Goal: Task Accomplishment & Management: Manage account settings

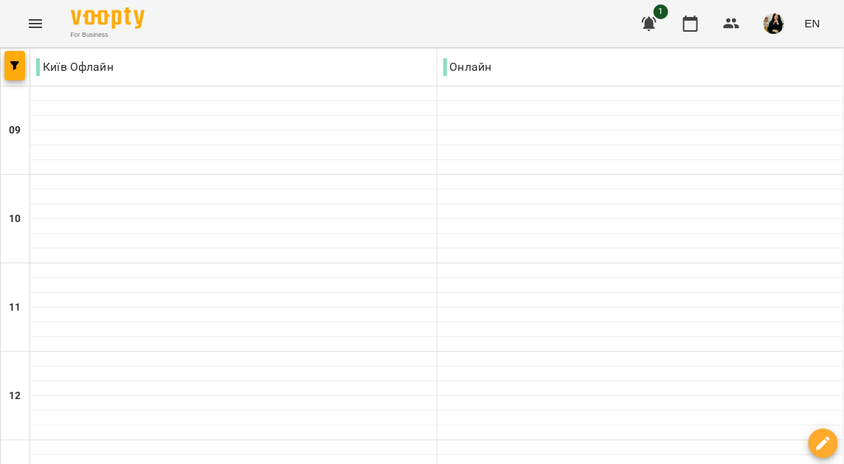
scroll to position [781, 0]
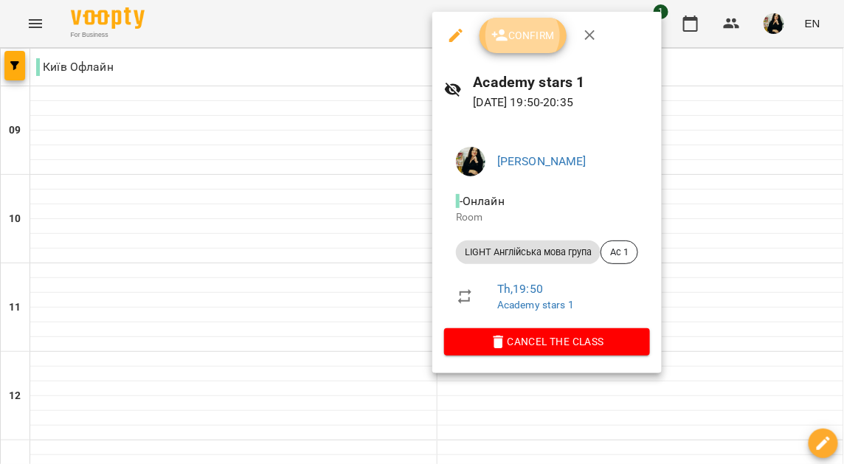
click at [518, 39] on span "Confirm" at bounding box center [522, 36] width 63 height 18
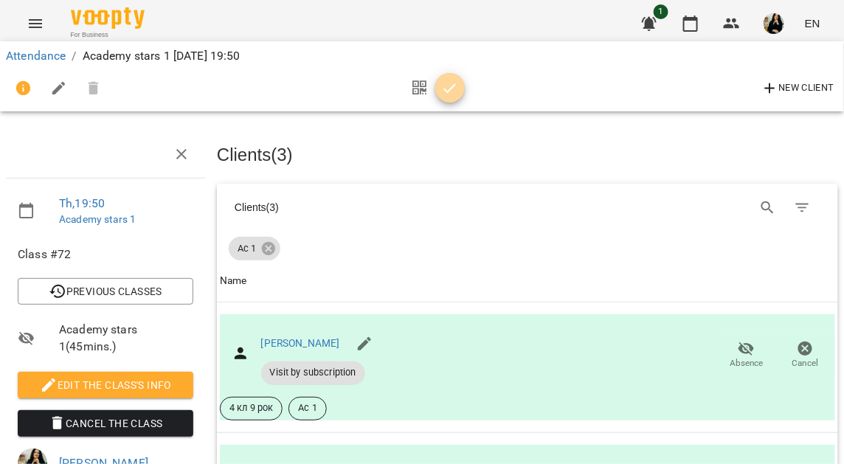
click at [451, 90] on icon "button" at bounding box center [450, 89] width 18 height 18
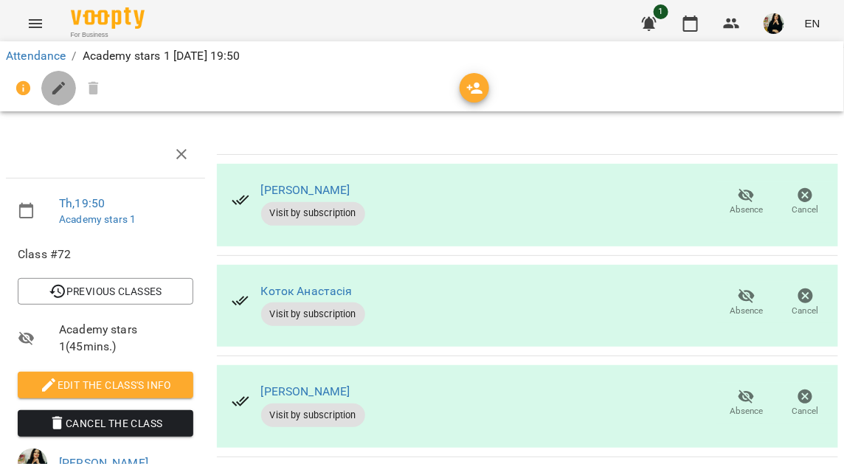
click at [53, 91] on icon "button" at bounding box center [58, 88] width 13 height 13
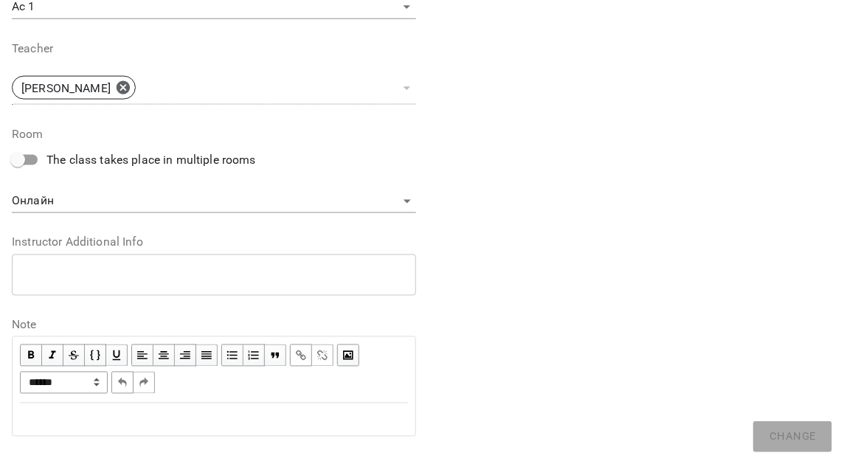
scroll to position [557, 0]
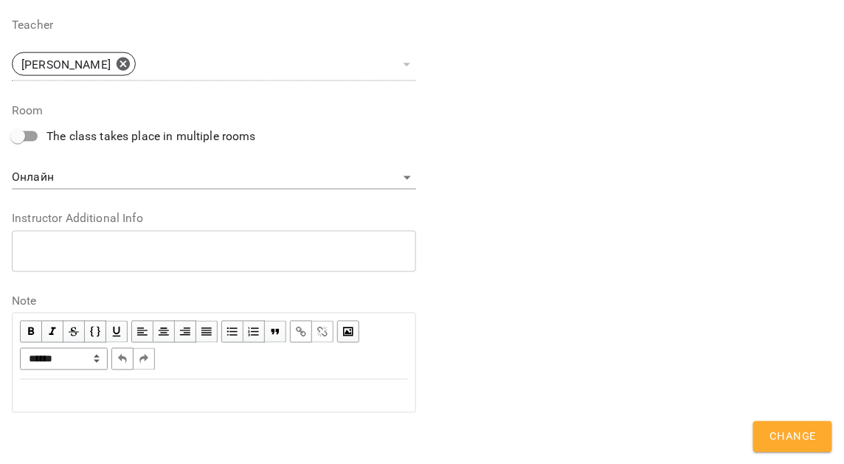
click at [220, 399] on div "Edit text" at bounding box center [214, 396] width 388 height 18
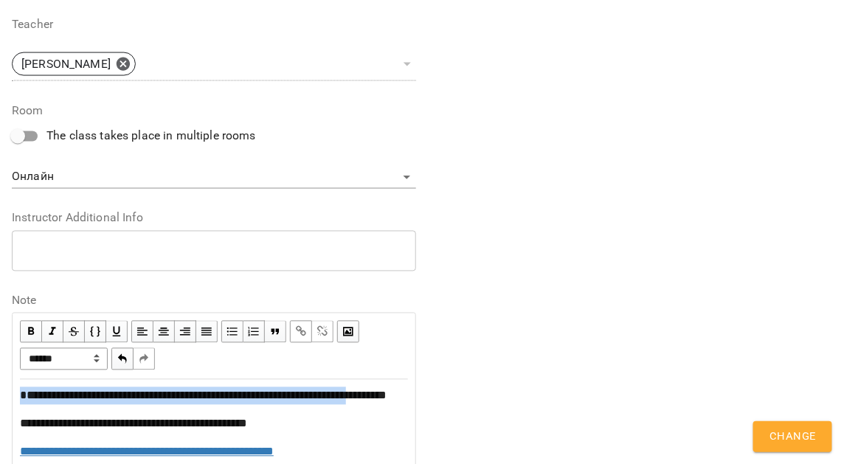
drag, startPoint x: 32, startPoint y: 413, endPoint x: 12, endPoint y: 394, distance: 27.6
click at [13, 394] on div "**********" at bounding box center [214, 442] width 403 height 124
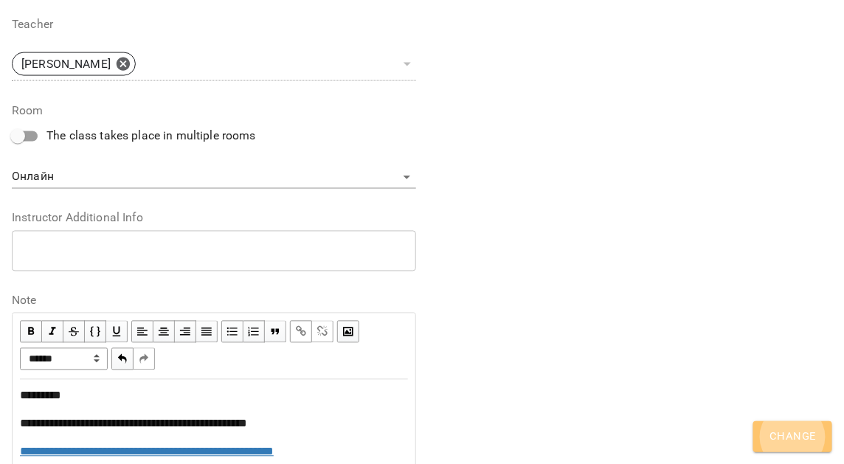
click at [782, 444] on span "Change" at bounding box center [792, 436] width 46 height 19
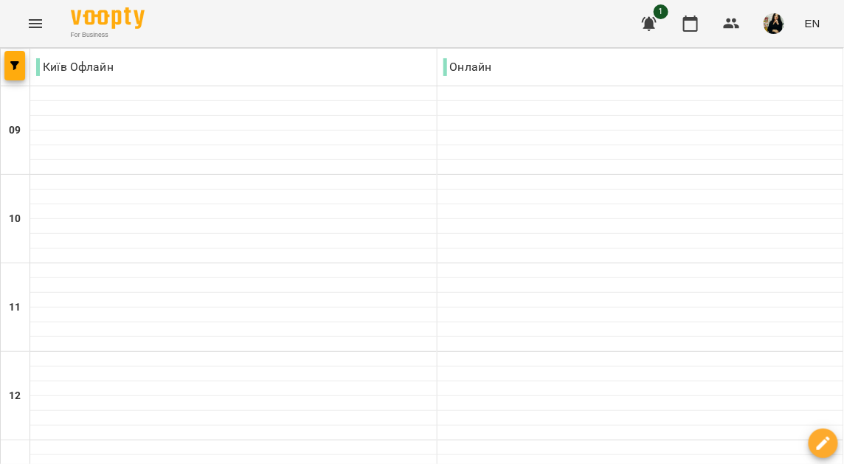
scroll to position [781, 0]
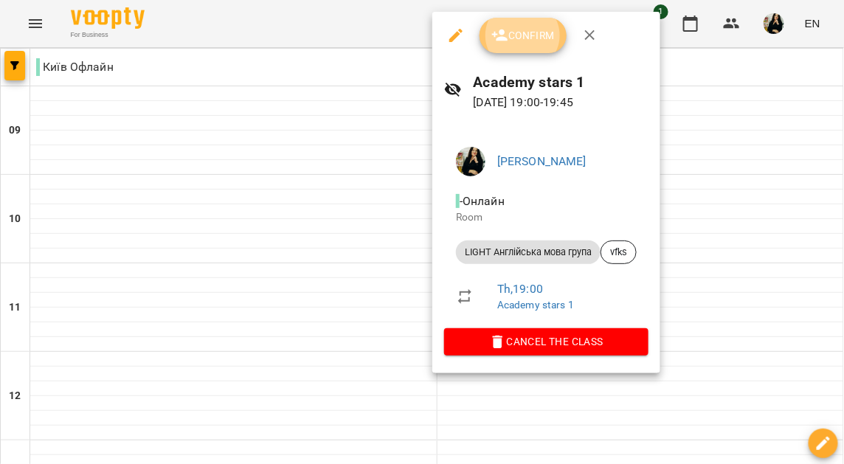
drag, startPoint x: 535, startPoint y: 41, endPoint x: 507, endPoint y: 13, distance: 39.1
click at [535, 40] on span "Confirm" at bounding box center [522, 36] width 63 height 18
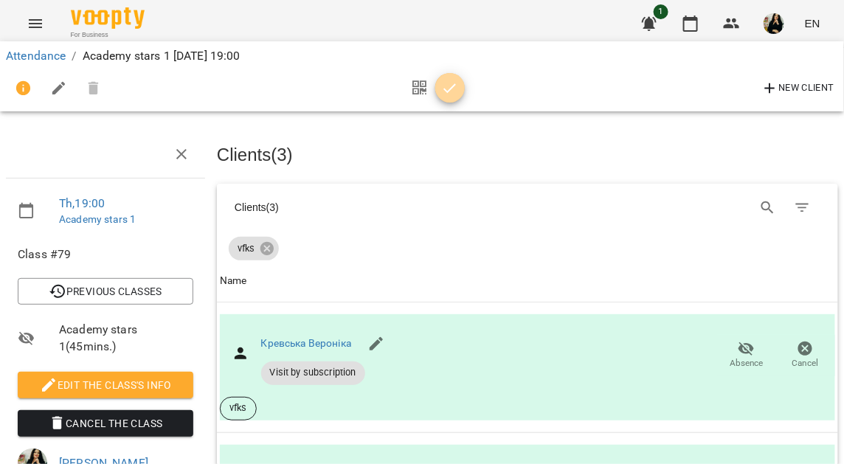
click at [452, 88] on icon "button" at bounding box center [450, 89] width 18 height 18
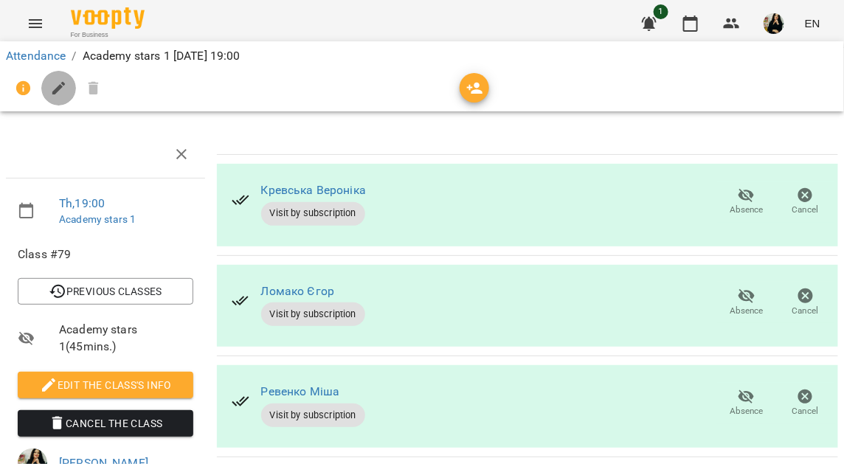
click at [51, 94] on icon "button" at bounding box center [59, 89] width 18 height 18
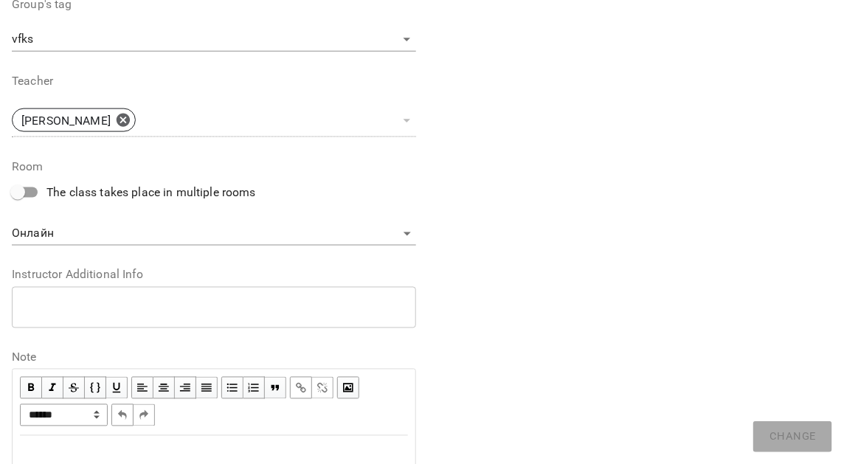
scroll to position [557, 0]
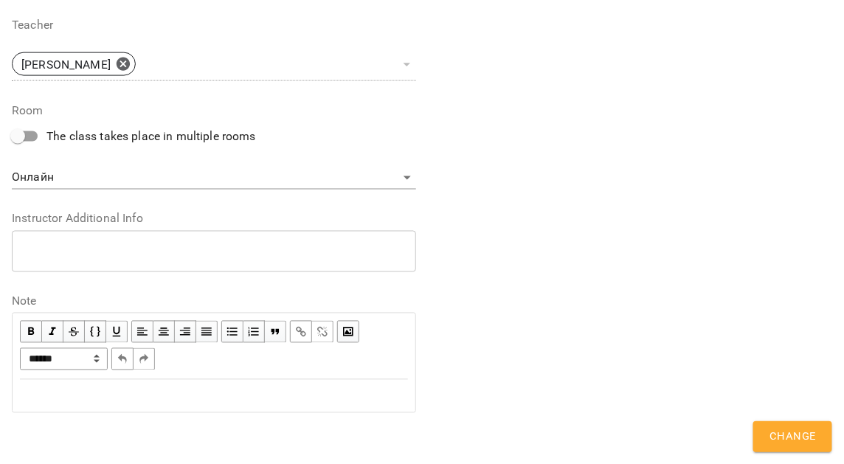
click at [189, 394] on div "Edit text" at bounding box center [214, 396] width 388 height 18
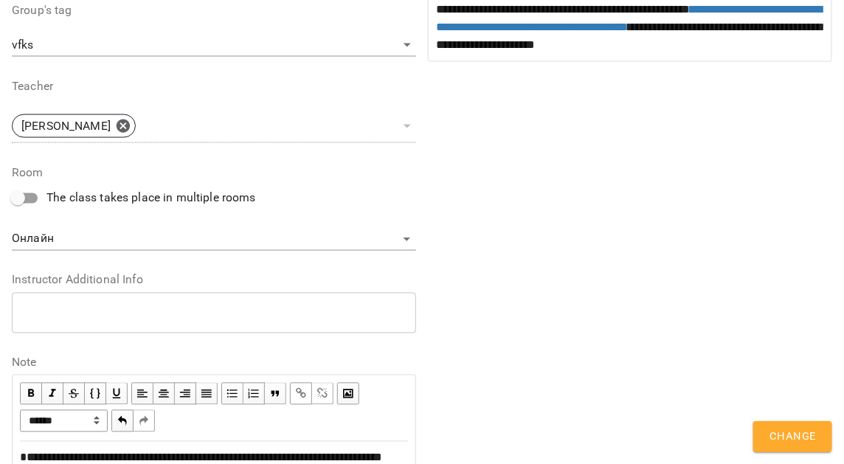
scroll to position [619, 0]
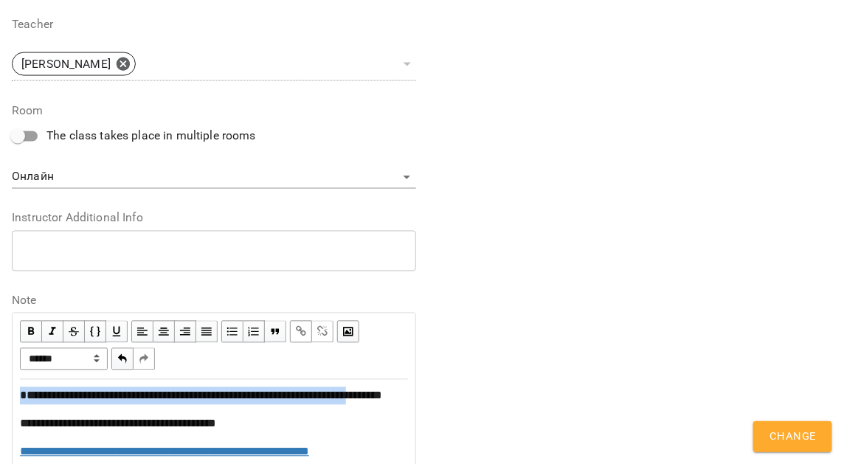
drag, startPoint x: 29, startPoint y: 414, endPoint x: 7, endPoint y: 397, distance: 27.3
click at [7, 397] on div "**********" at bounding box center [214, 58] width 416 height 1124
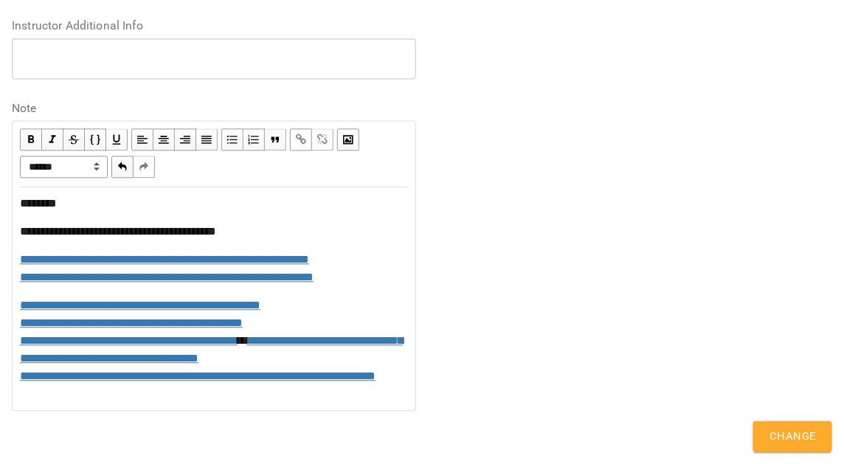
scroll to position [844, 0]
click at [787, 439] on span "Change" at bounding box center [792, 436] width 46 height 19
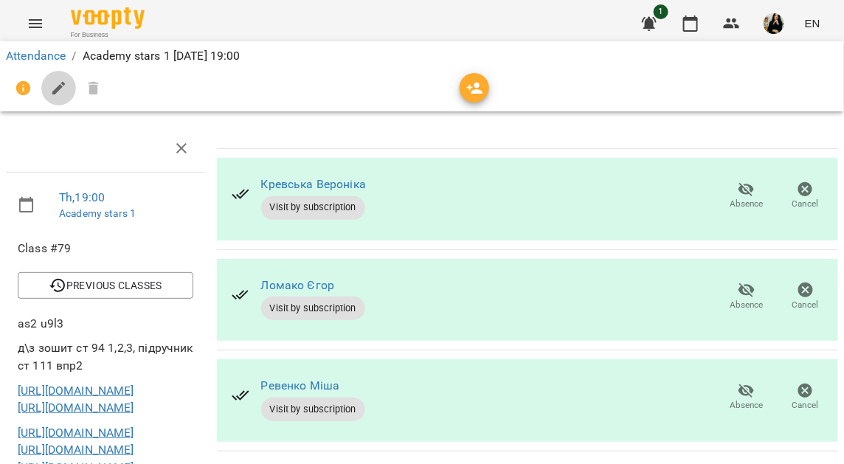
scroll to position [0, 0]
